Goal: Task Accomplishment & Management: Use online tool/utility

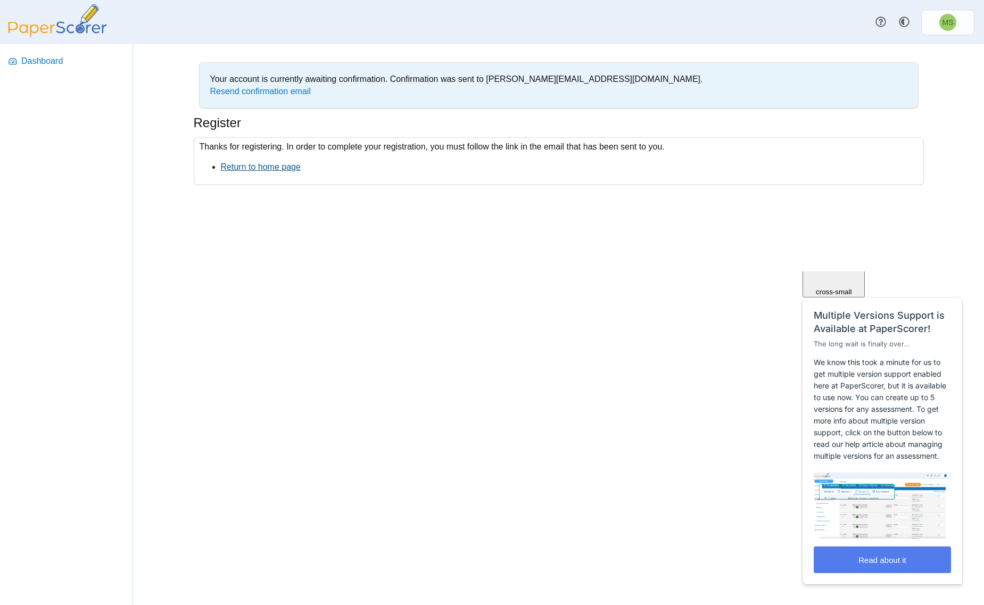
click at [252, 167] on link "Return to home page" at bounding box center [261, 166] width 80 height 9
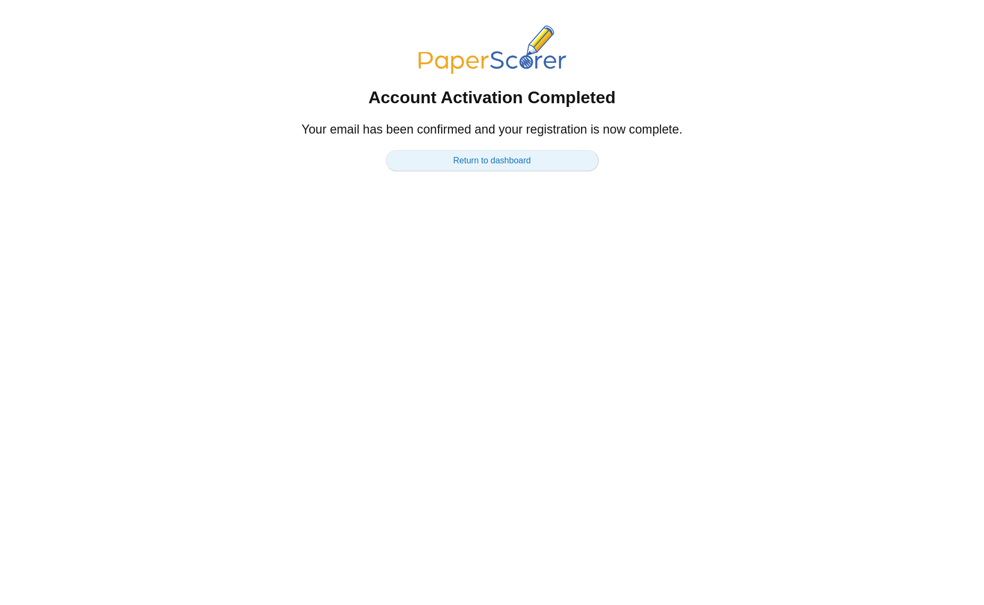
click at [465, 151] on link "Return to dashboard" at bounding box center [492, 160] width 213 height 21
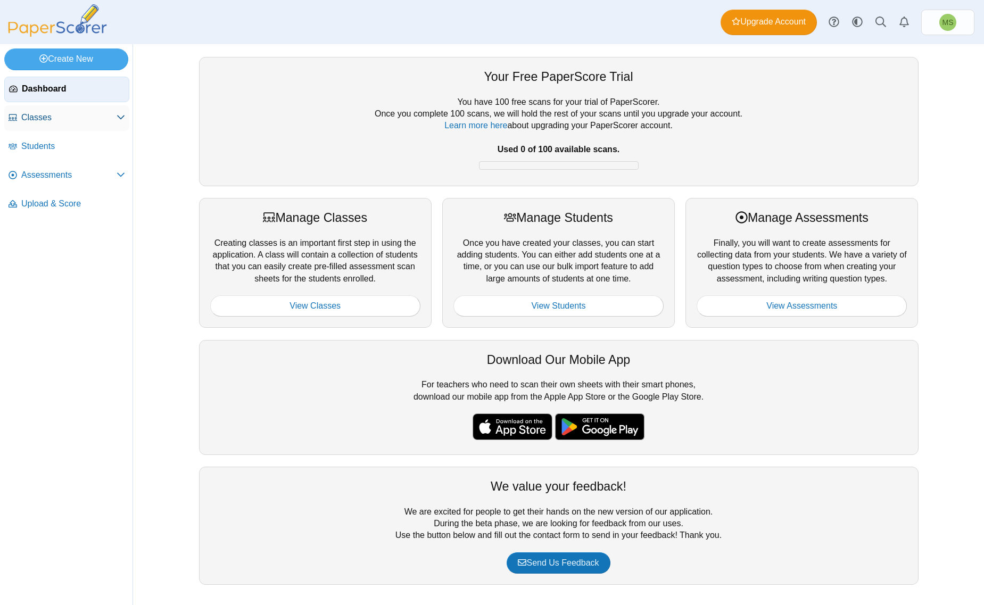
click at [65, 124] on link "Classes" at bounding box center [66, 118] width 125 height 26
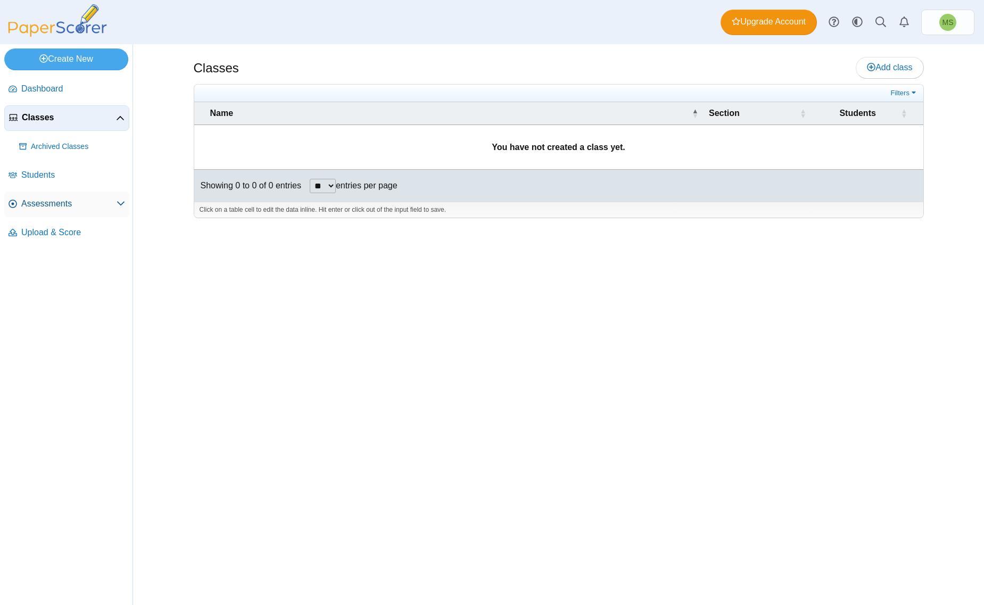
click at [52, 210] on link "Assessments" at bounding box center [66, 205] width 125 height 26
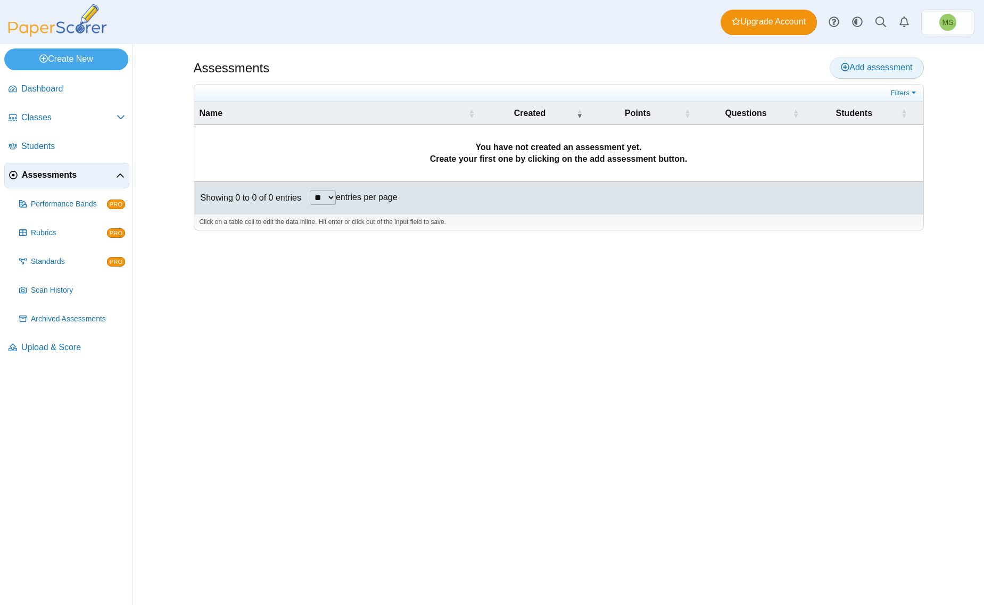
click at [882, 69] on span "Add assessment" at bounding box center [876, 67] width 71 height 9
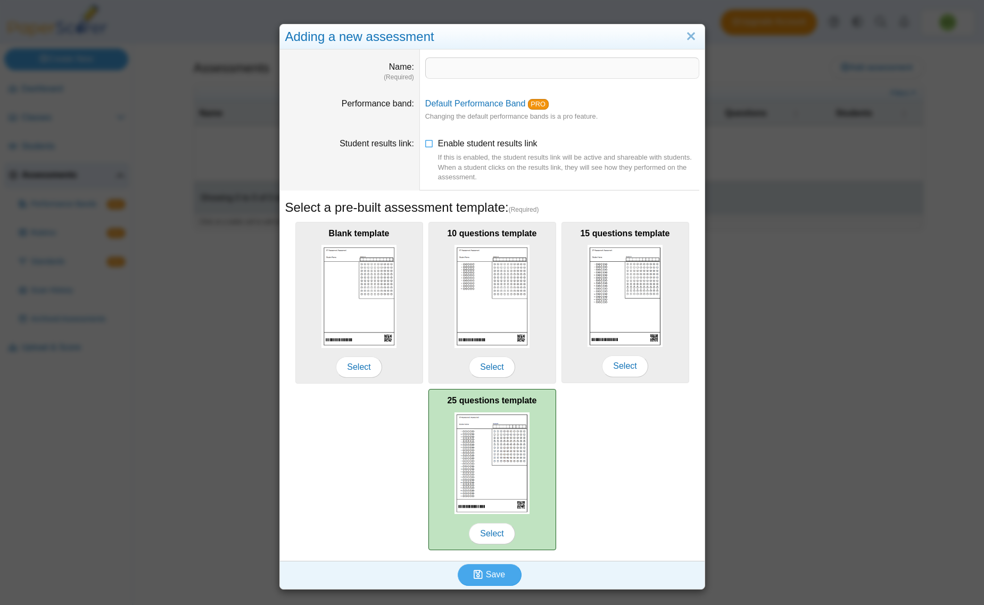
click at [485, 477] on img at bounding box center [492, 463] width 76 height 102
click at [493, 526] on span "Select" at bounding box center [492, 533] width 46 height 21
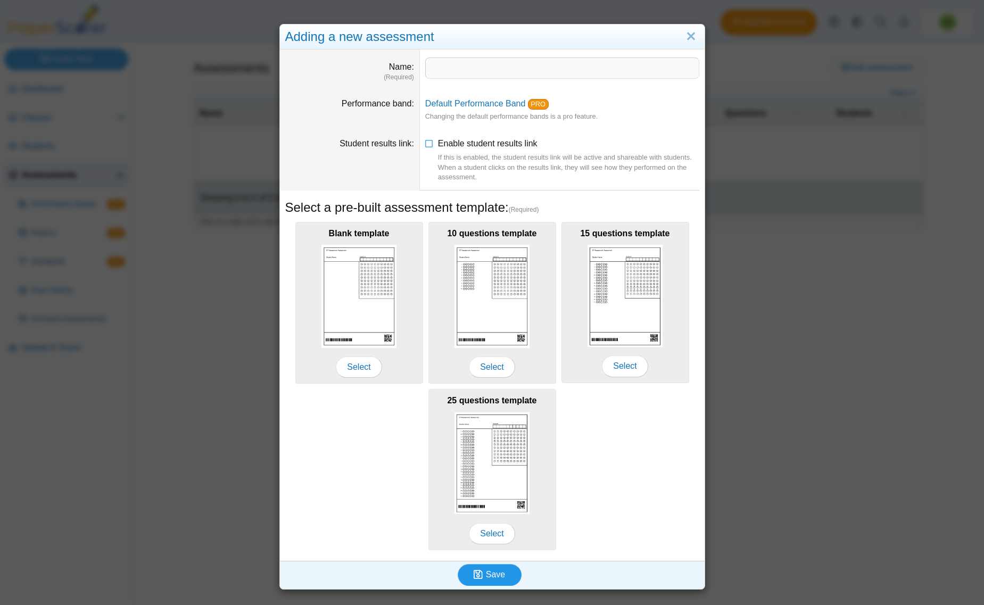
click at [486, 572] on span "Save" at bounding box center [495, 574] width 19 height 9
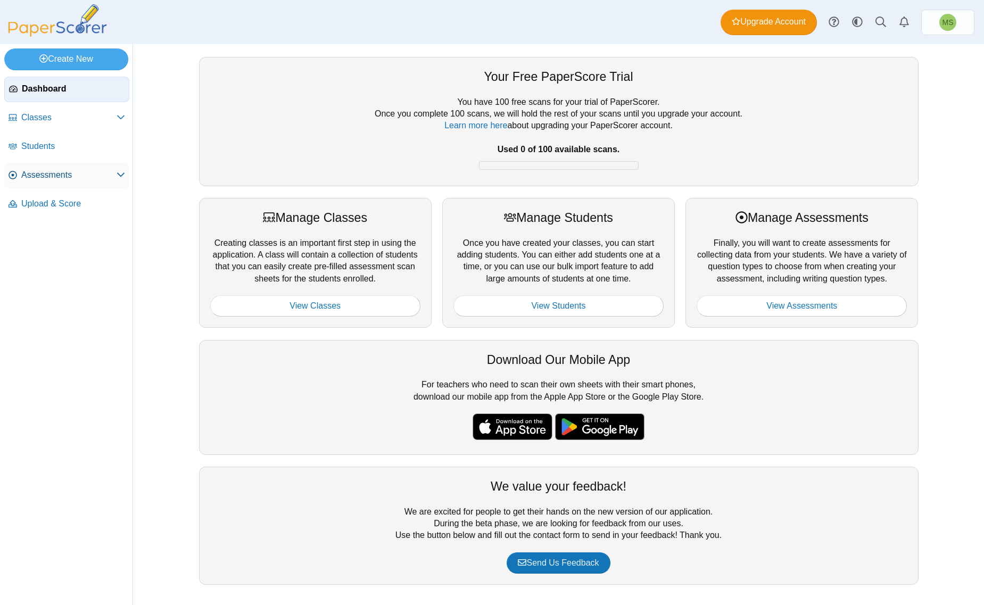
click at [53, 185] on link "Assessments" at bounding box center [66, 176] width 125 height 26
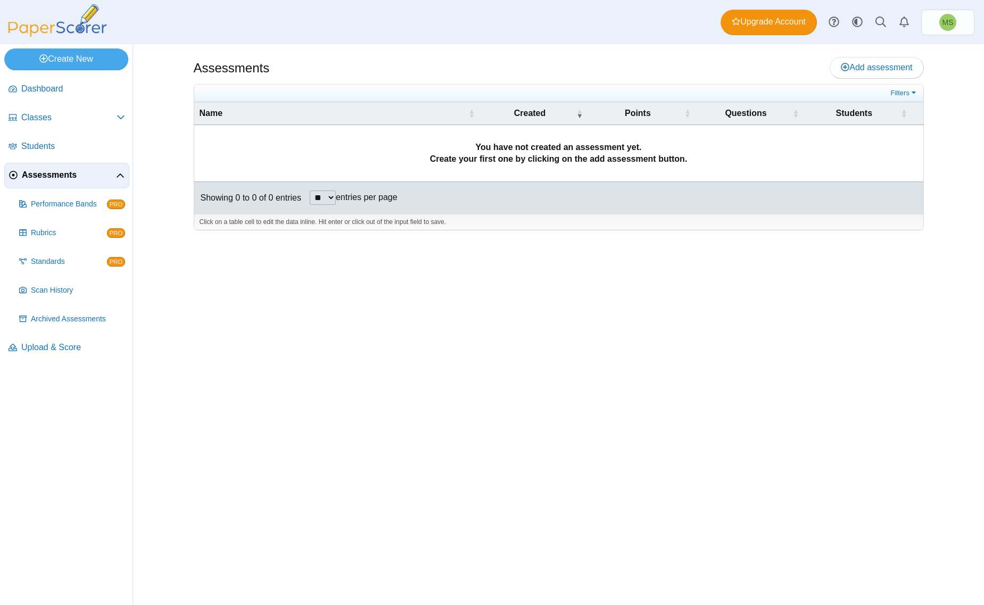
click at [37, 177] on span "Assessments" at bounding box center [69, 175] width 94 height 12
click at [50, 358] on link "Upload & Score" at bounding box center [66, 348] width 125 height 26
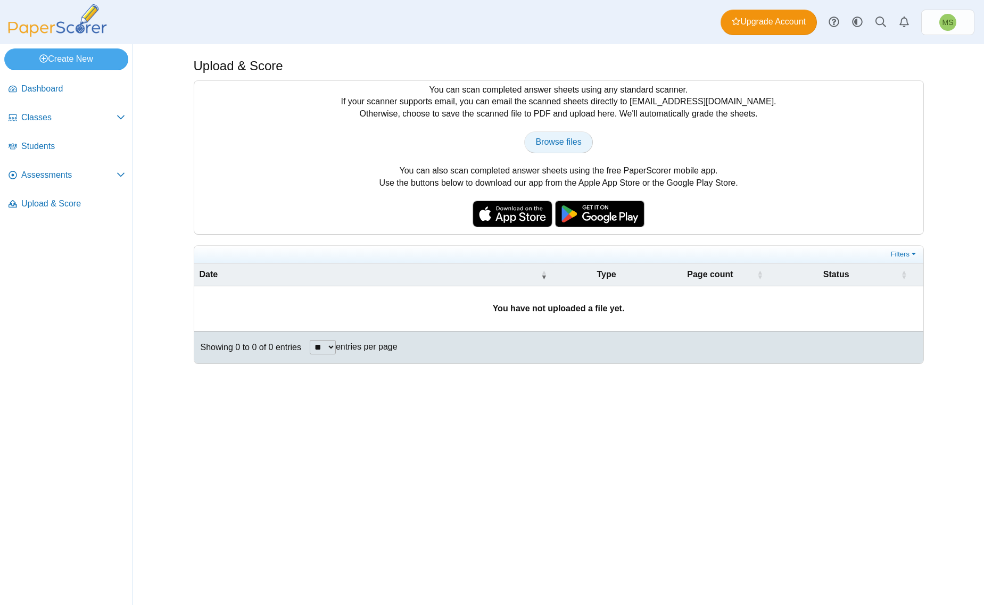
click at [559, 139] on span "Browse files" at bounding box center [558, 141] width 46 height 9
type input "**********"
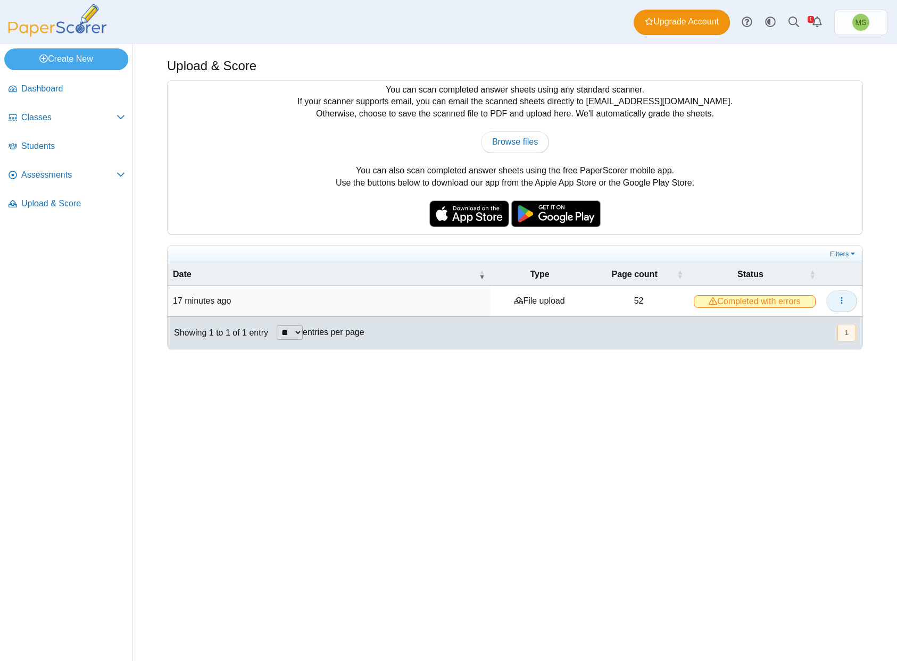
click at [843, 298] on icon "button" at bounding box center [841, 300] width 9 height 9
click at [686, 339] on div "Showing 1 to 1 of 1 entry ** ** ** *** entries per page « Prev 1 Next »" at bounding box center [515, 333] width 695 height 32
click at [203, 298] on time "17 minutes ago" at bounding box center [202, 300] width 58 height 9
click at [54, 210] on span "Upload & Score" at bounding box center [73, 204] width 104 height 12
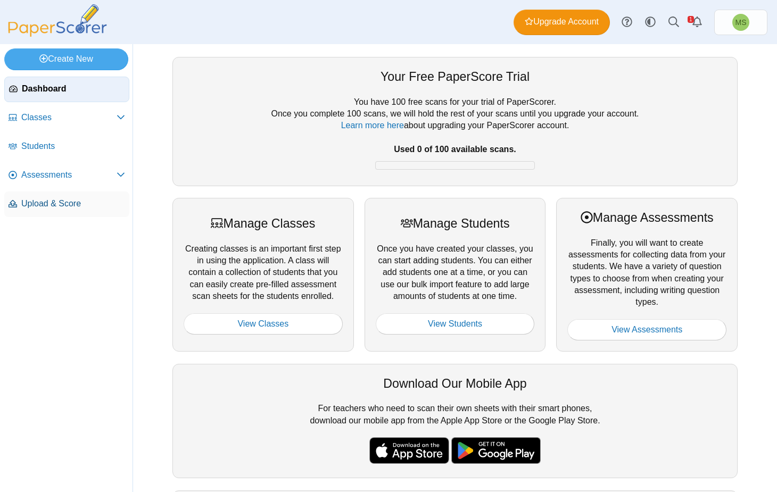
click at [64, 207] on span "Upload & Score" at bounding box center [73, 204] width 104 height 12
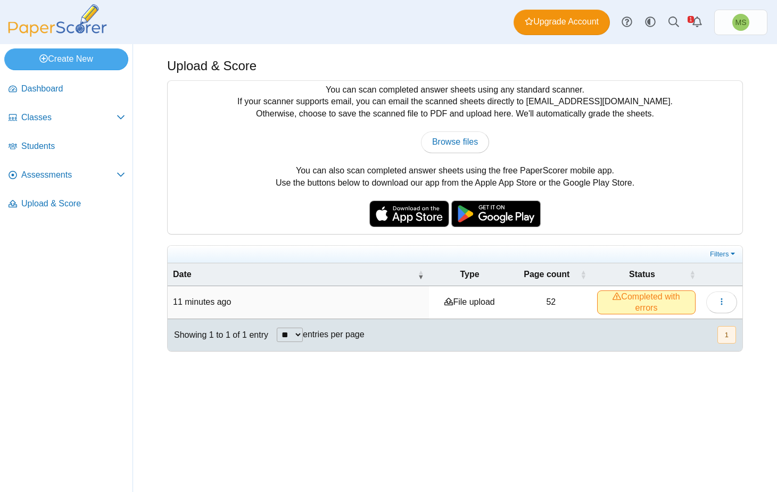
click at [653, 296] on span "Completed with errors" at bounding box center [646, 301] width 98 height 23
click at [720, 297] on span "button" at bounding box center [721, 301] width 9 height 9
click at [664, 323] on link "View scanned pages" at bounding box center [673, 323] width 128 height 16
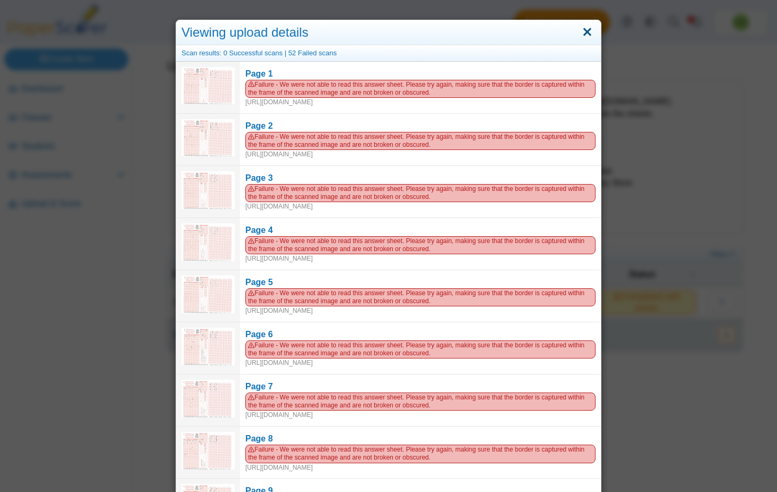
click at [588, 31] on link "Close" at bounding box center [587, 32] width 16 height 18
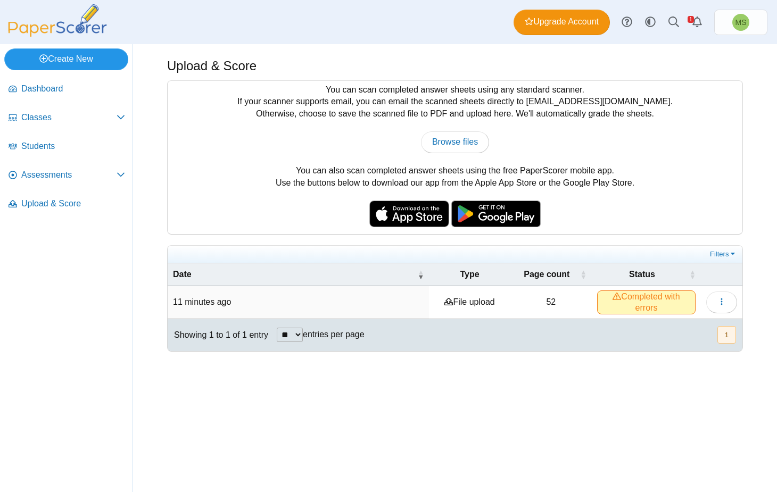
click at [71, 60] on link "Create New" at bounding box center [66, 58] width 124 height 21
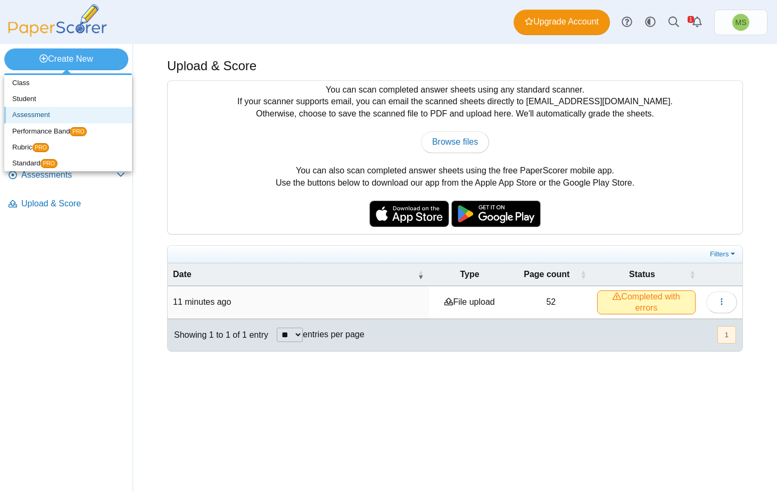
click at [36, 112] on link "Assessment" at bounding box center [68, 115] width 128 height 16
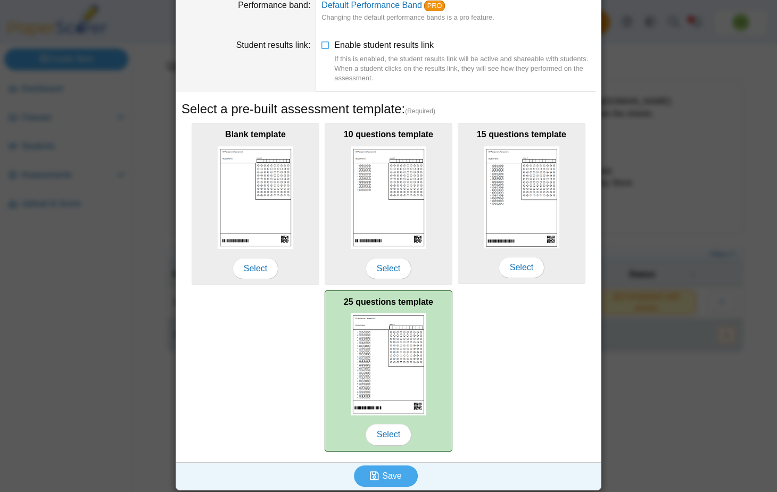
scroll to position [93, 0]
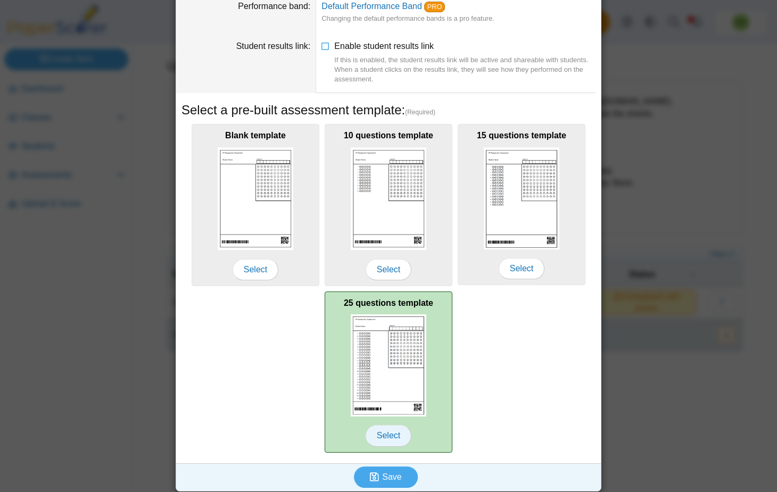
type input "*****"
click at [388, 429] on span "Select" at bounding box center [388, 435] width 46 height 21
click at [385, 433] on span "Select" at bounding box center [388, 435] width 46 height 21
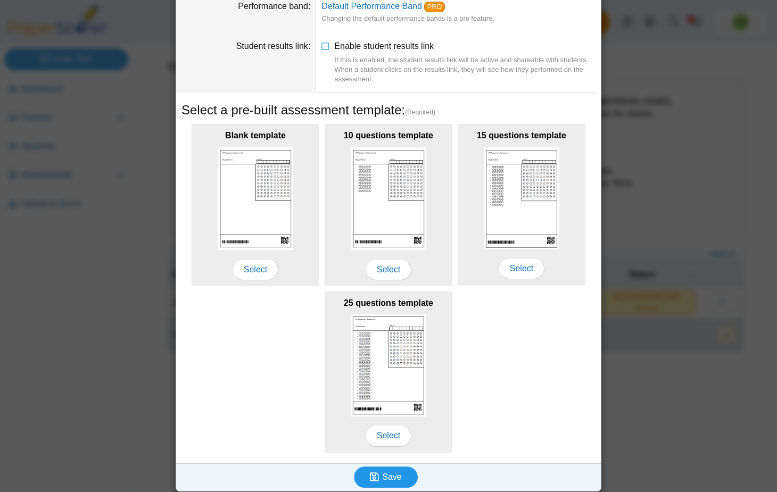
click at [384, 473] on span "Save" at bounding box center [391, 476] width 19 height 9
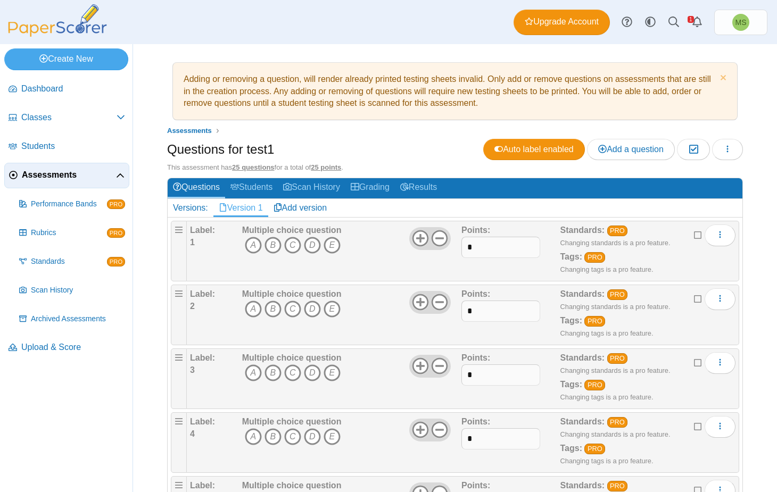
click at [398, 140] on div "Questions for test1 Auto label enabled Add a question Moderation 0 Loading…" at bounding box center [455, 151] width 576 height 24
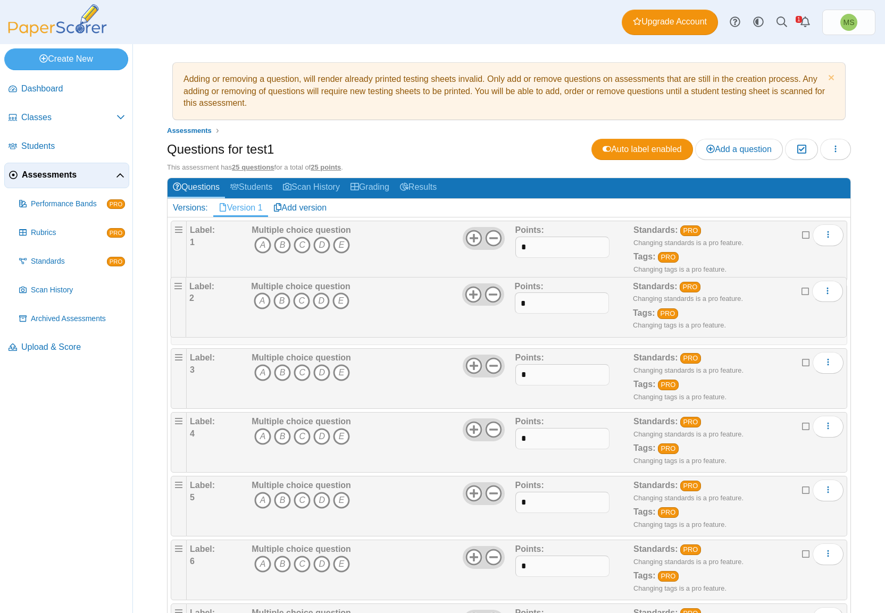
drag, startPoint x: 178, startPoint y: 292, endPoint x: 172, endPoint y: 281, distance: 12.4
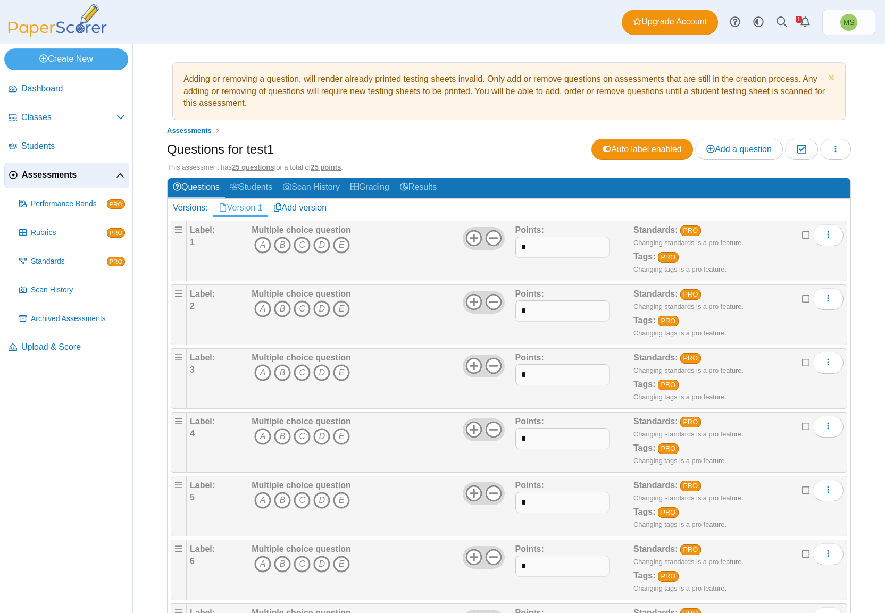
click at [339, 309] on icon "E" at bounding box center [341, 309] width 17 height 17
click at [281, 243] on icon "B" at bounding box center [282, 245] width 17 height 17
click at [299, 368] on icon "C" at bounding box center [302, 372] width 17 height 17
click at [262, 440] on icon "A" at bounding box center [262, 436] width 17 height 17
click at [286, 492] on icon "B" at bounding box center [282, 500] width 17 height 17
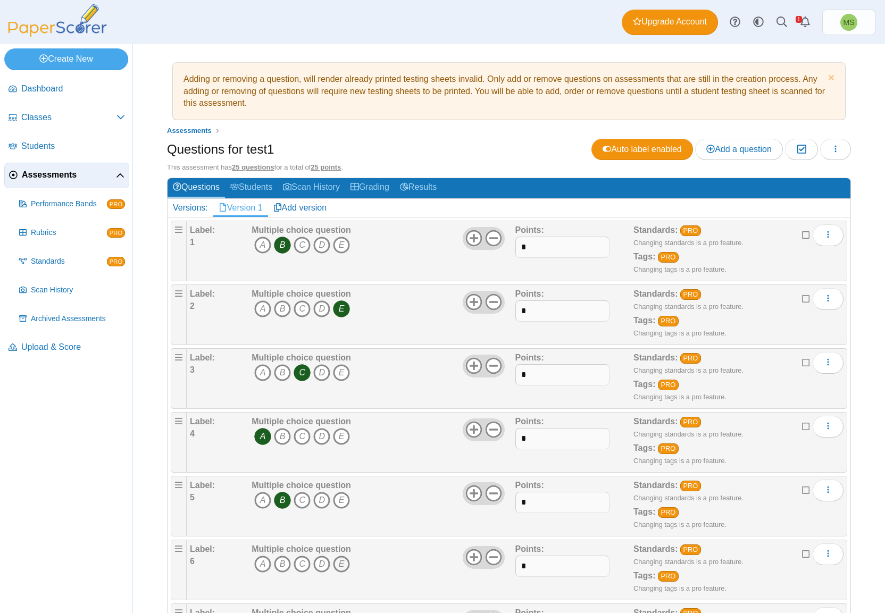
click at [344, 492] on icon "E" at bounding box center [341, 564] width 17 height 17
click at [776, 148] on button "button" at bounding box center [835, 149] width 31 height 21
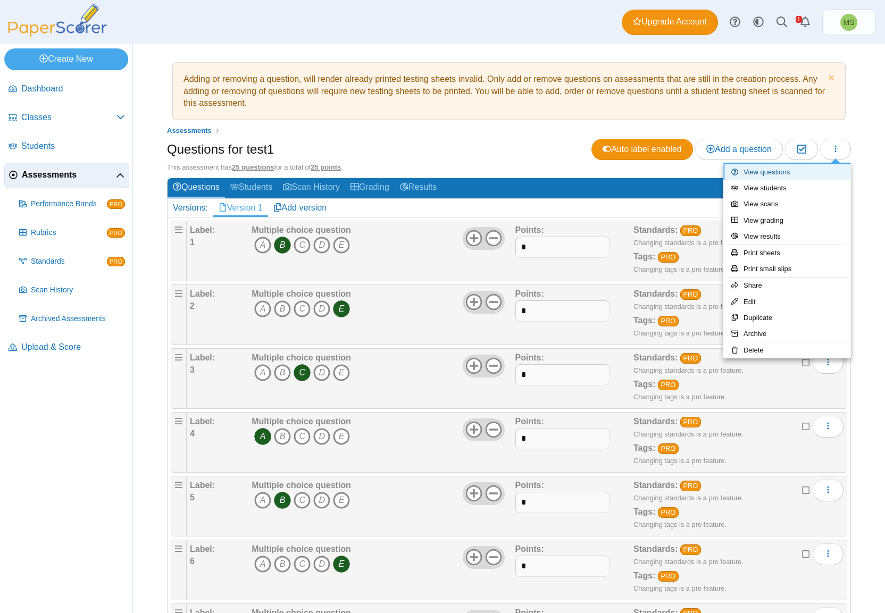
click at [776, 175] on link "View questions" at bounding box center [788, 172] width 128 height 16
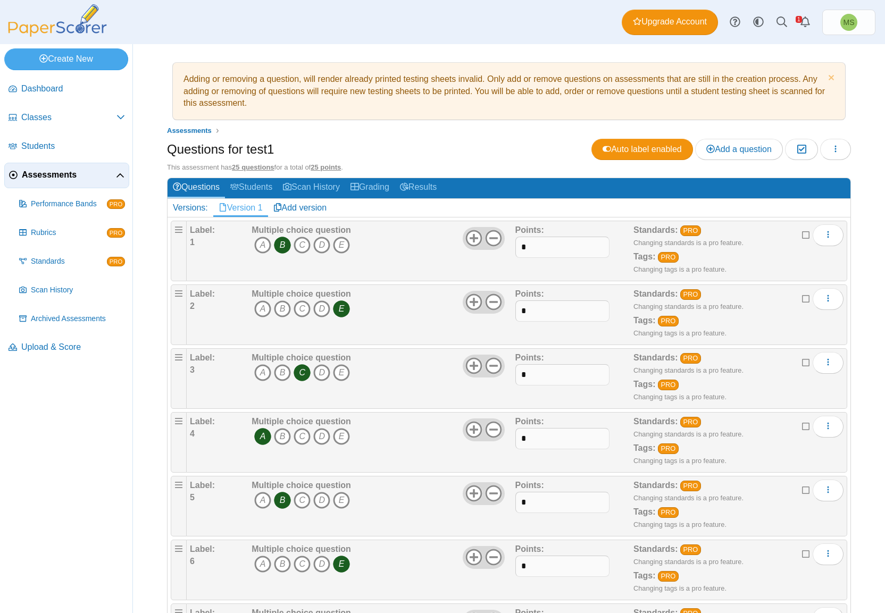
click at [865, 250] on div "Adding or removing a question, will render already printed testing sheets inval…" at bounding box center [509, 328] width 752 height 569
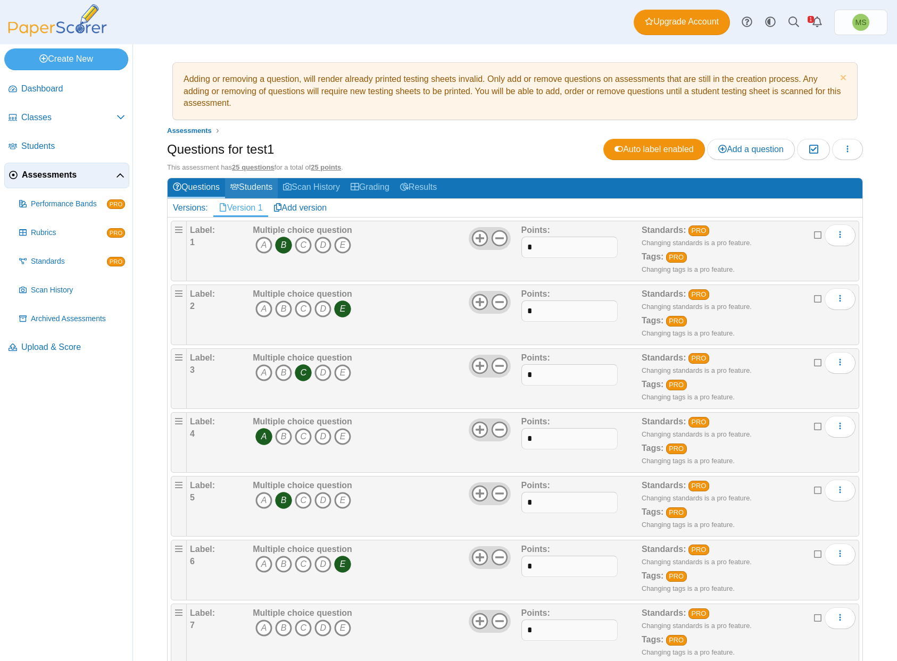
click at [260, 182] on link "Students" at bounding box center [251, 188] width 53 height 20
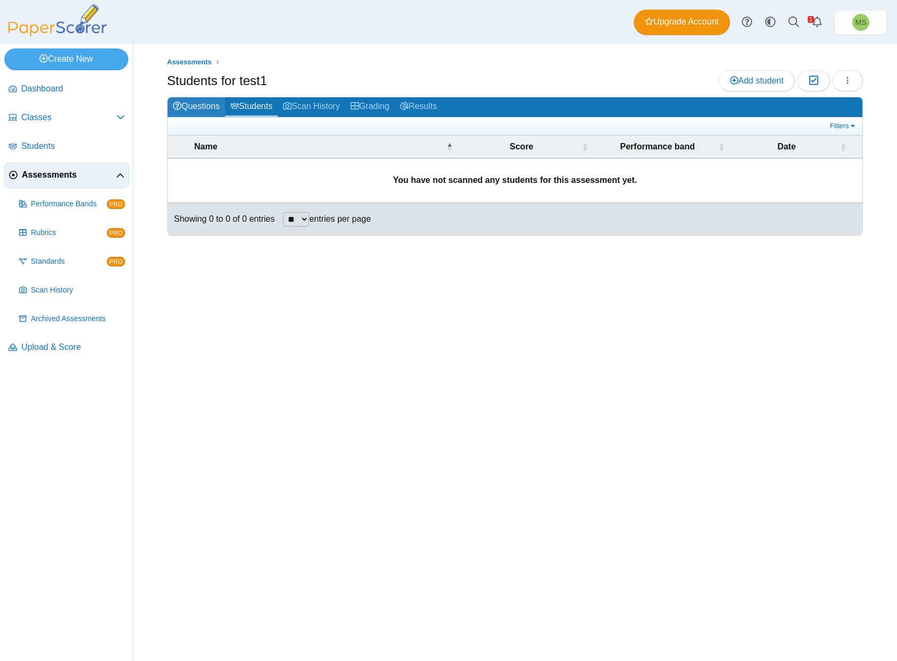
click at [203, 106] on link "Questions" at bounding box center [196, 107] width 57 height 20
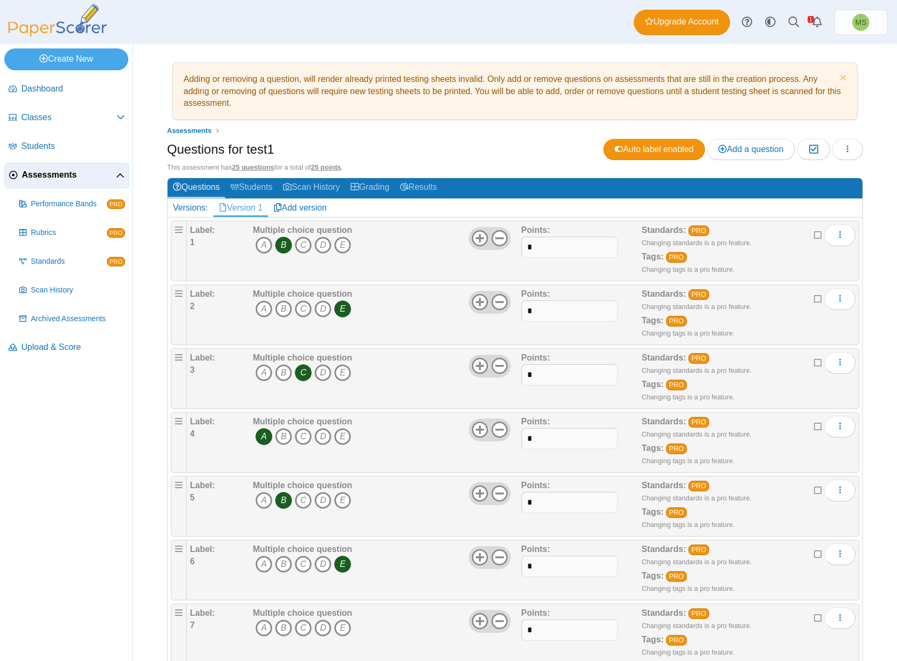
click at [194, 209] on div "Versions:" at bounding box center [191, 208] width 46 height 18
click at [250, 206] on link "Version 1" at bounding box center [240, 208] width 55 height 18
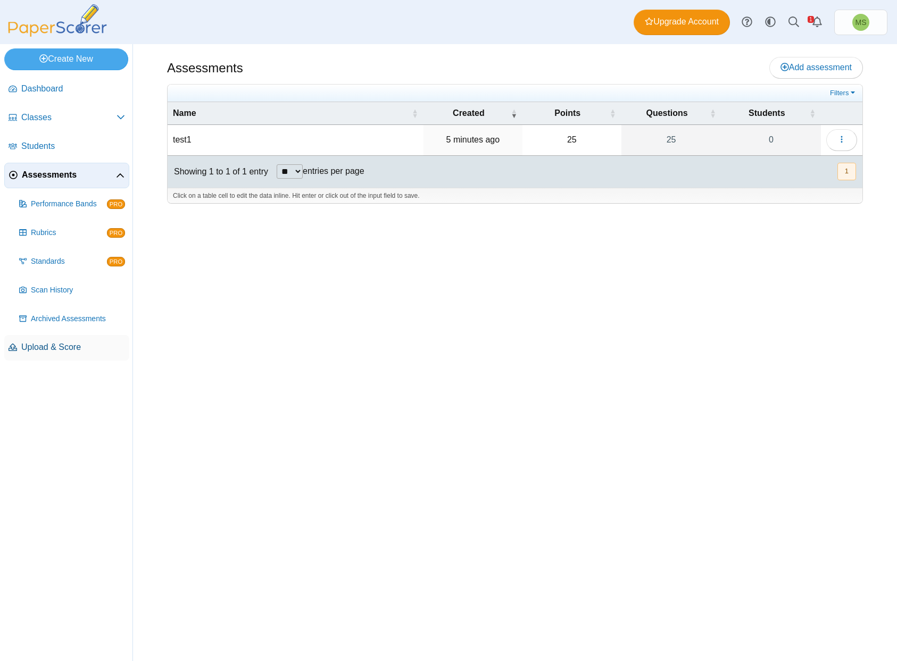
click at [61, 360] on link "Upload & Score" at bounding box center [66, 348] width 125 height 26
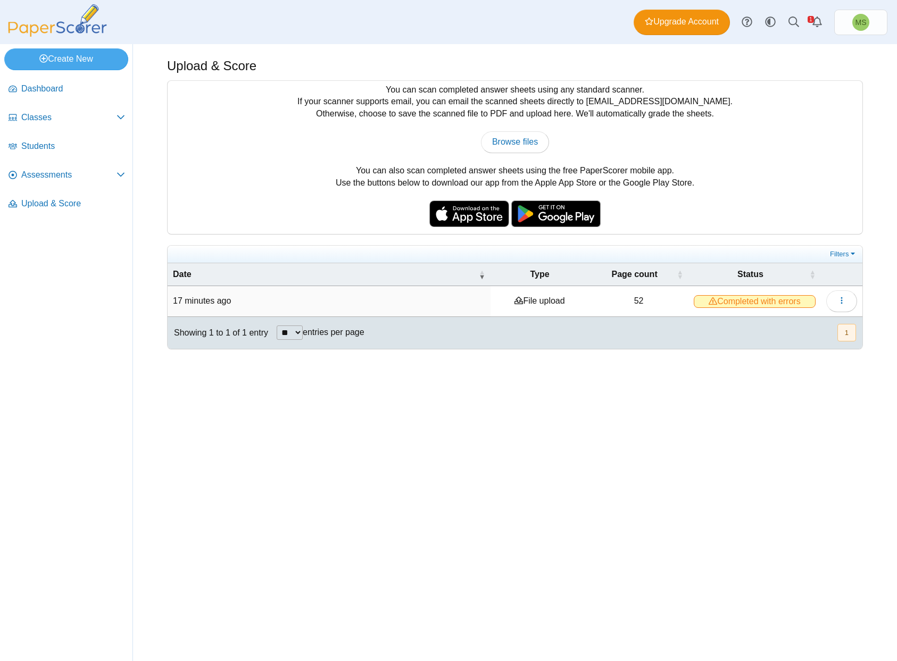
click at [768, 304] on td "Completed with errors" at bounding box center [754, 301] width 132 height 30
click at [847, 291] on button "button" at bounding box center [841, 300] width 31 height 21
click at [694, 332] on div "Showing 1 to 1 of 1 entry ** ** ** *** entries per page « Prev 1 Next »" at bounding box center [515, 333] width 695 height 32
drag, startPoint x: 511, startPoint y: 301, endPoint x: 474, endPoint y: 301, distance: 37.2
click at [498, 301] on td "File upload" at bounding box center [540, 301] width 99 height 30
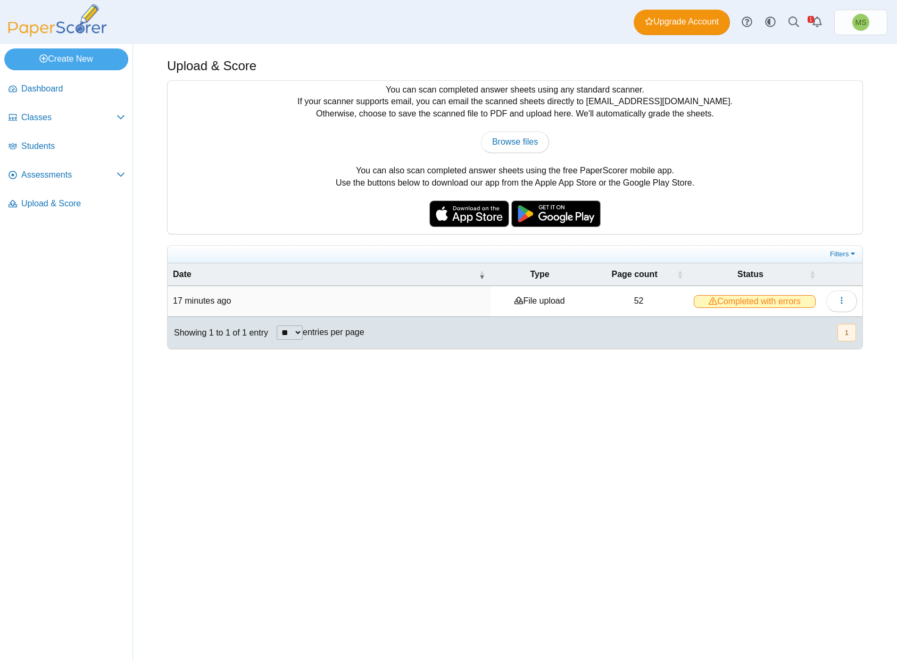
click at [213, 304] on td "17 minutes ago" at bounding box center [329, 301] width 323 height 30
click at [497, 375] on div "Create New Loading… Dashboard Classes PRO" at bounding box center [448, 352] width 897 height 617
